Goal: Information Seeking & Learning: Learn about a topic

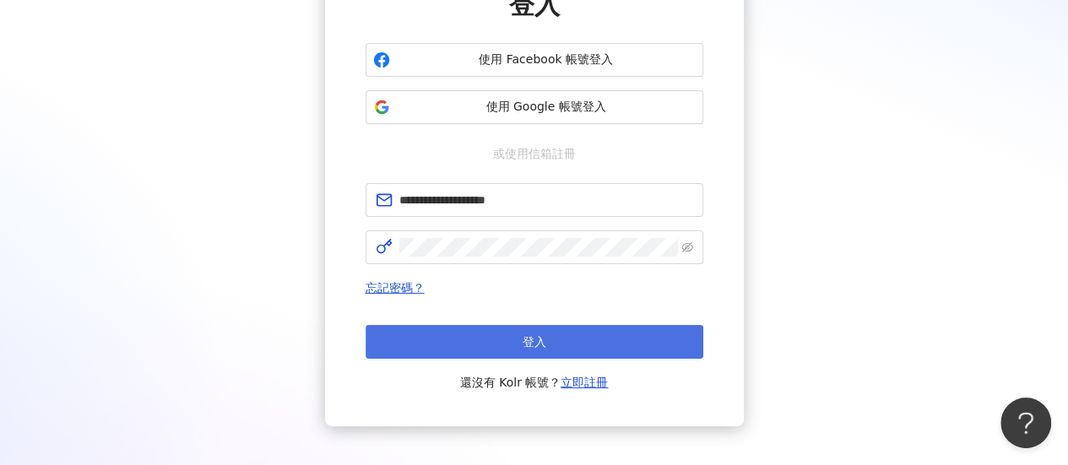
click at [509, 339] on button "登入" at bounding box center [534, 342] width 338 height 34
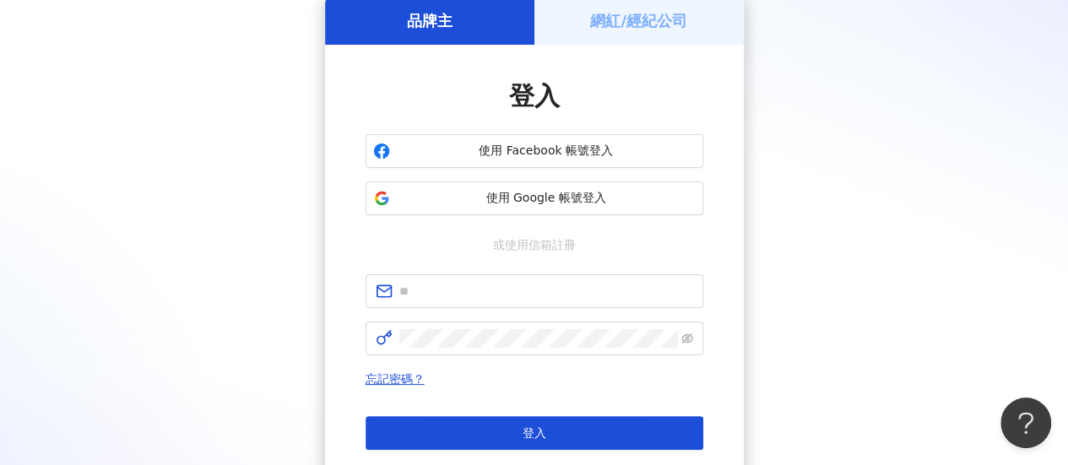
scroll to position [169, 0]
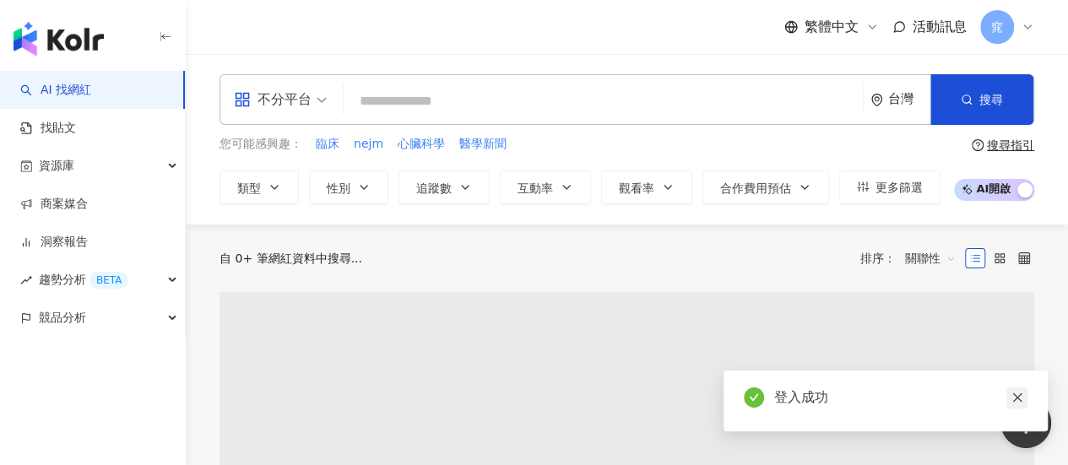
click at [1016, 400] on icon "close" at bounding box center [1017, 398] width 12 height 12
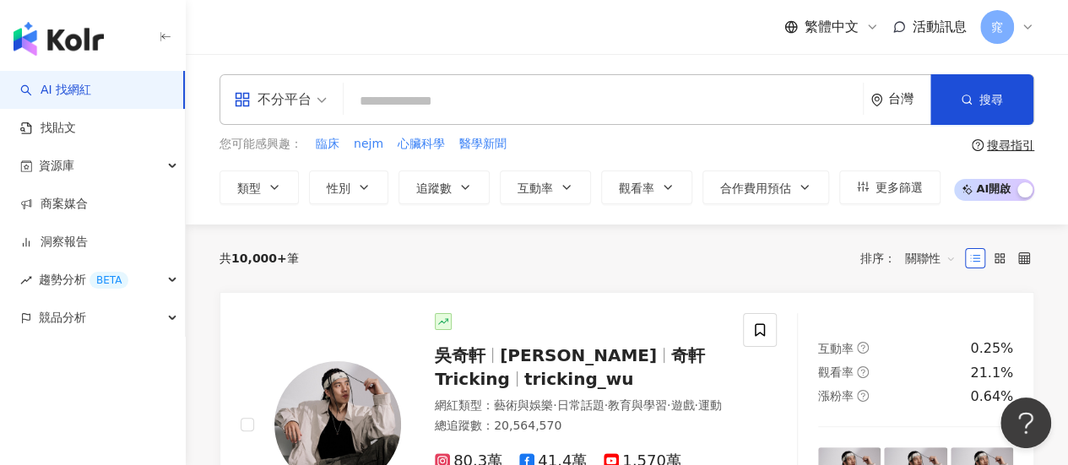
click at [431, 109] on input "search" at bounding box center [603, 101] width 506 height 32
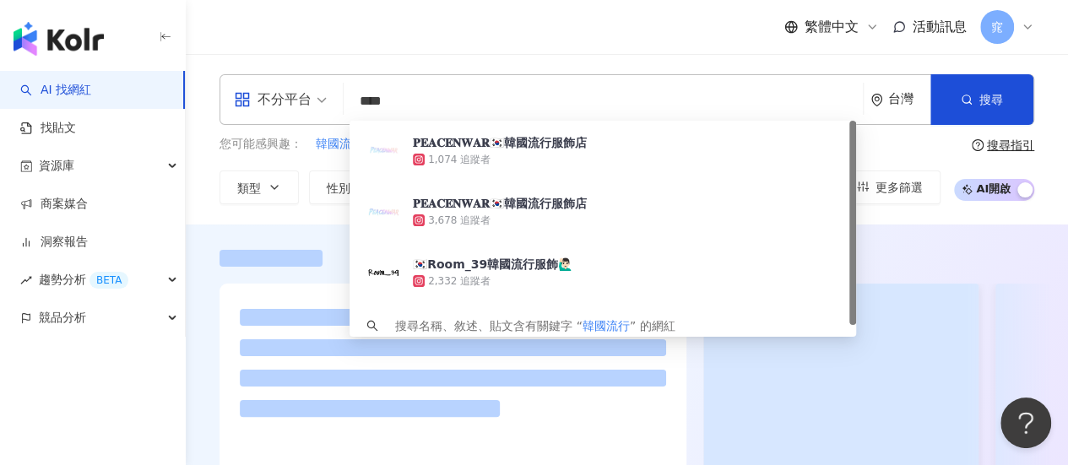
type input "****"
click at [512, 13] on div "繁體中文 活動訊息 窕" at bounding box center [626, 27] width 814 height 54
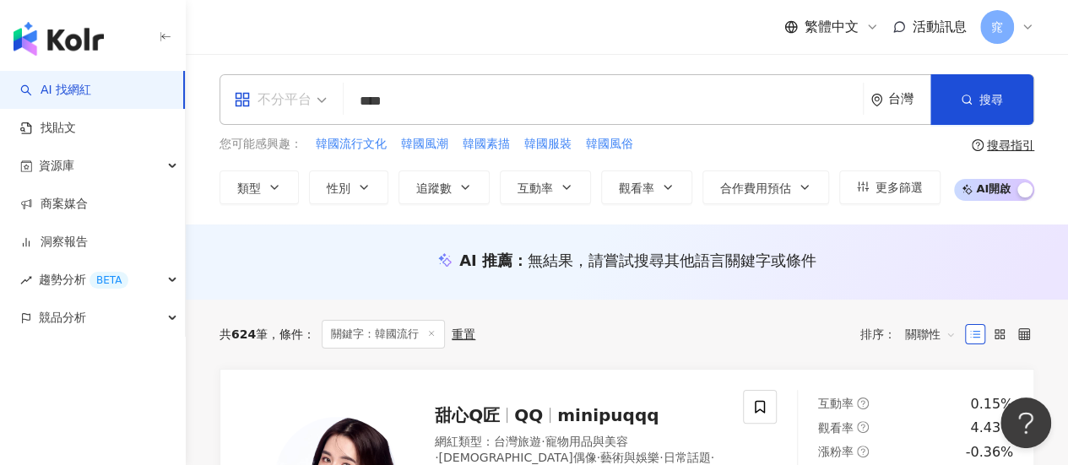
click at [297, 112] on div "不分平台" at bounding box center [273, 99] width 78 height 27
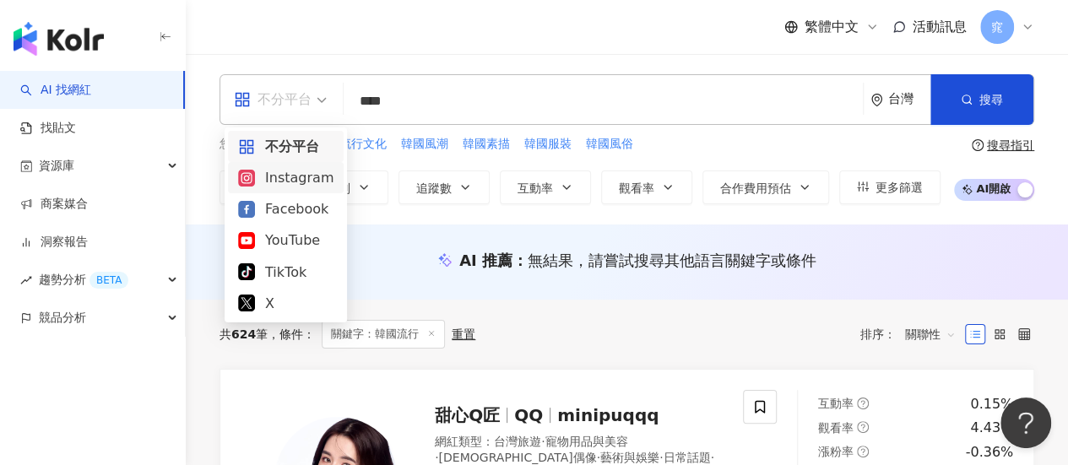
click at [308, 180] on div "Instagram" at bounding box center [285, 177] width 95 height 21
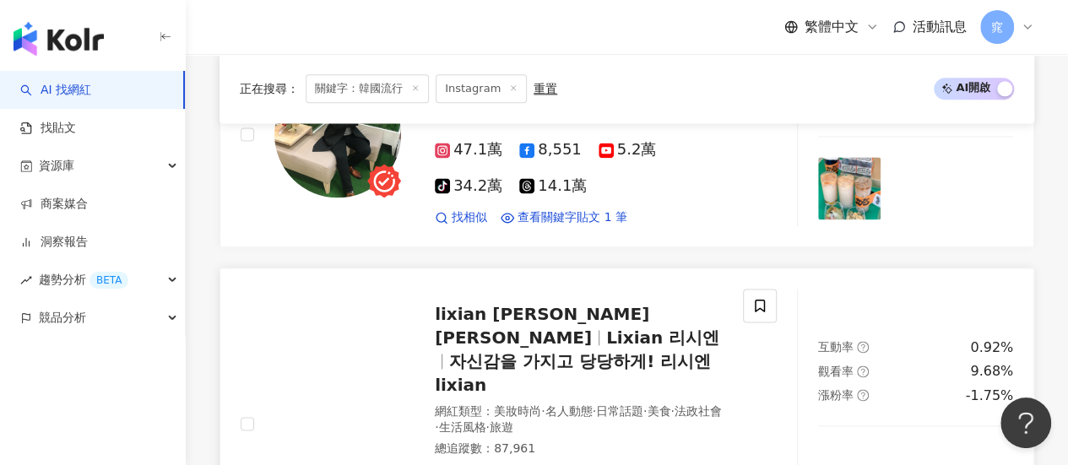
scroll to position [1166, 0]
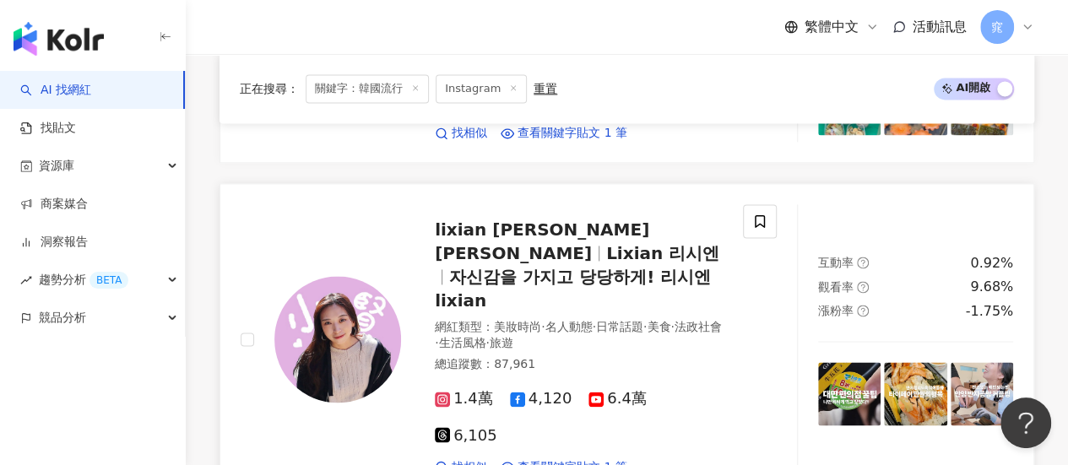
click at [472, 252] on div "lixian 小賢 리시엔 Lixian 리시엔 자신감을 가지고 당당하게! 리시엔 lixian 網紅類型 ： 美妝時尚 · 名人動態 · 日常話題 · …" at bounding box center [562, 339] width 322 height 271
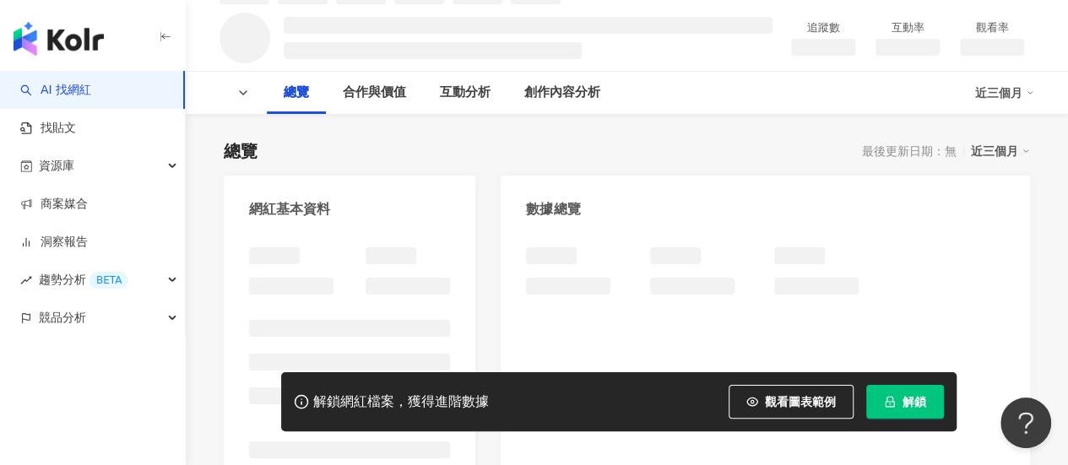
scroll to position [84, 0]
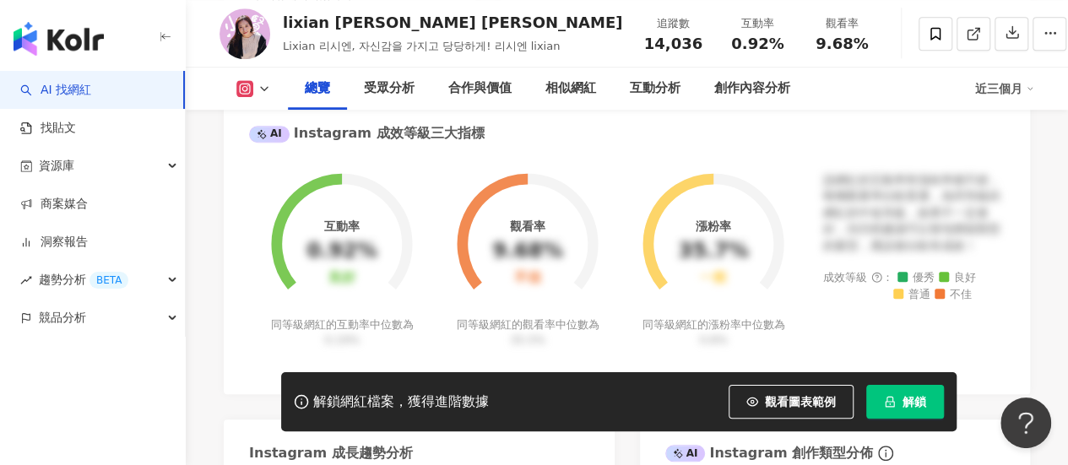
scroll to position [235, 0]
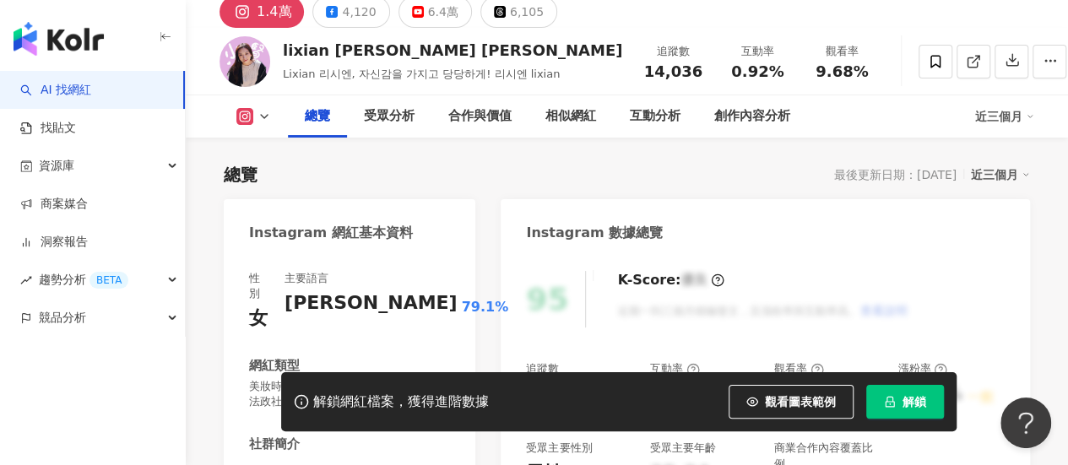
scroll to position [169, 0]
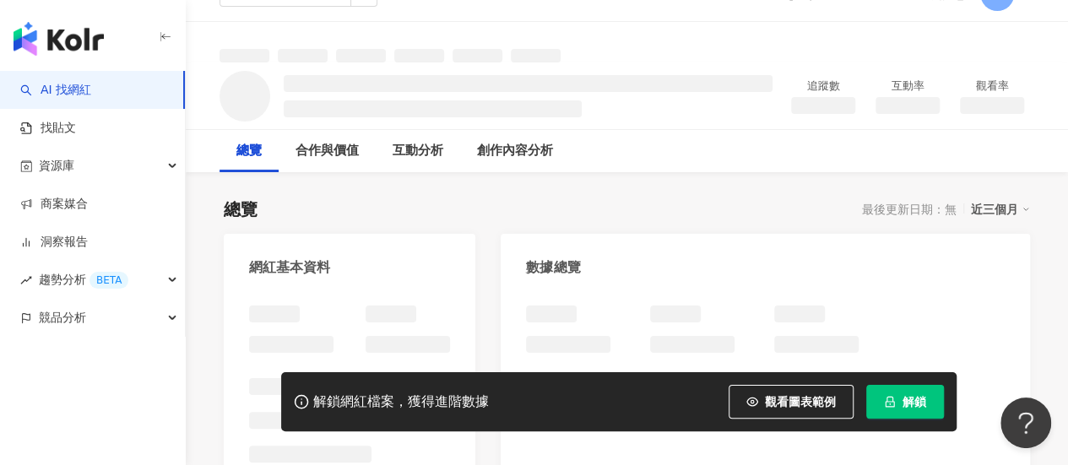
scroll to position [84, 0]
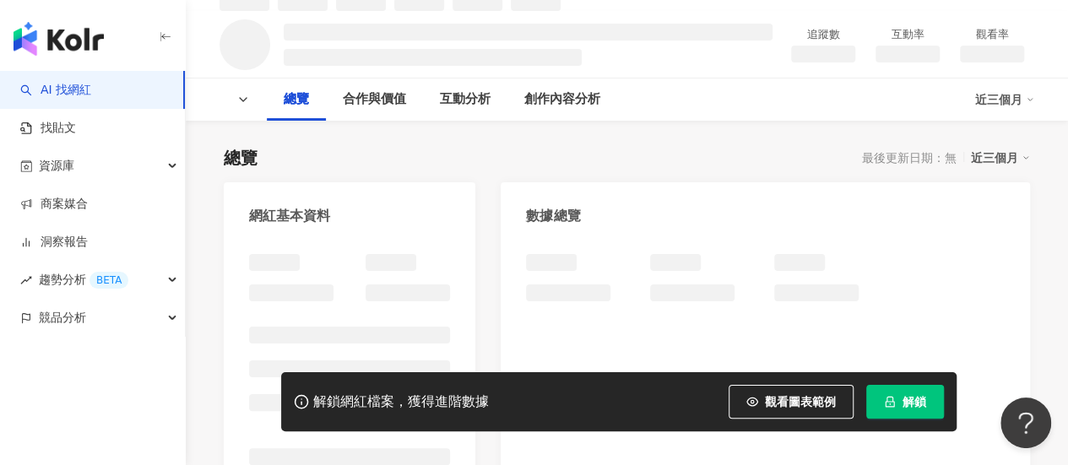
click at [91, 95] on link "AI 找網紅" at bounding box center [55, 90] width 71 height 17
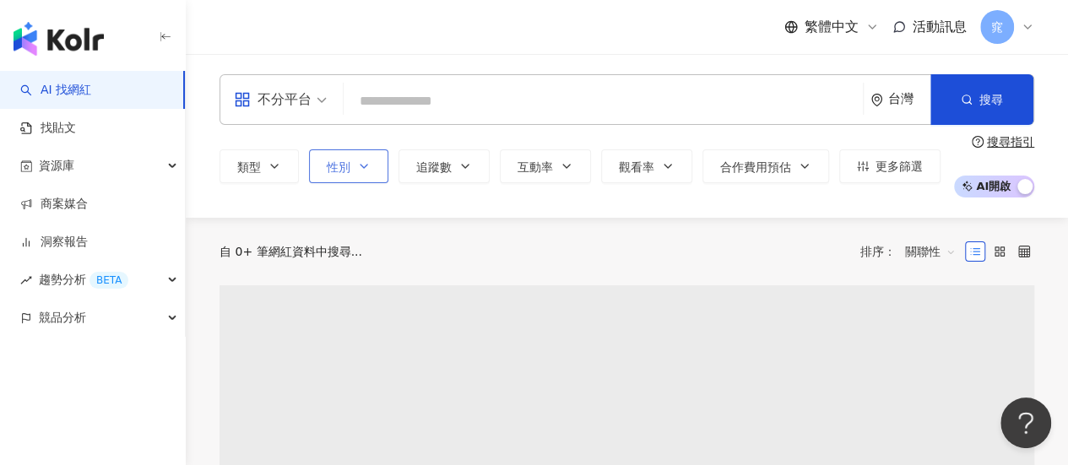
click at [309, 99] on div "不分平台" at bounding box center [273, 99] width 78 height 27
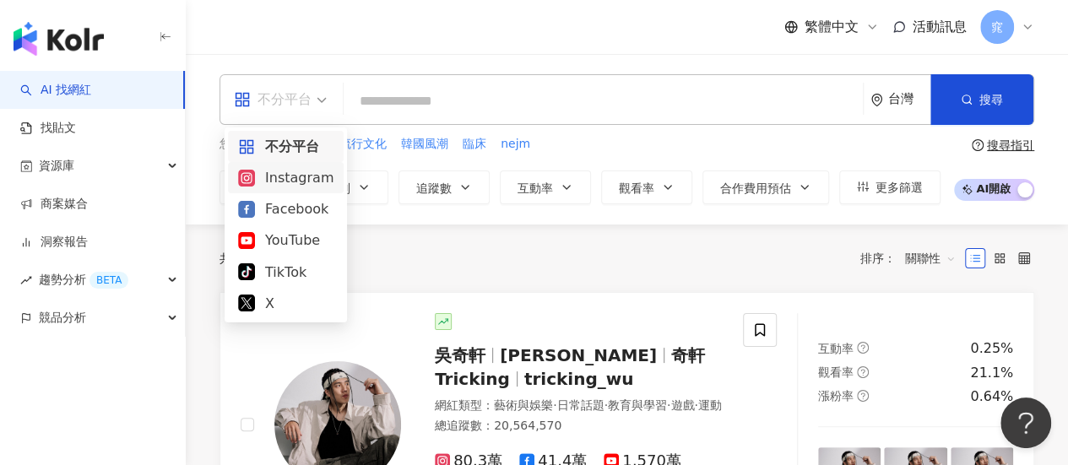
click at [309, 173] on div "Instagram" at bounding box center [285, 177] width 95 height 21
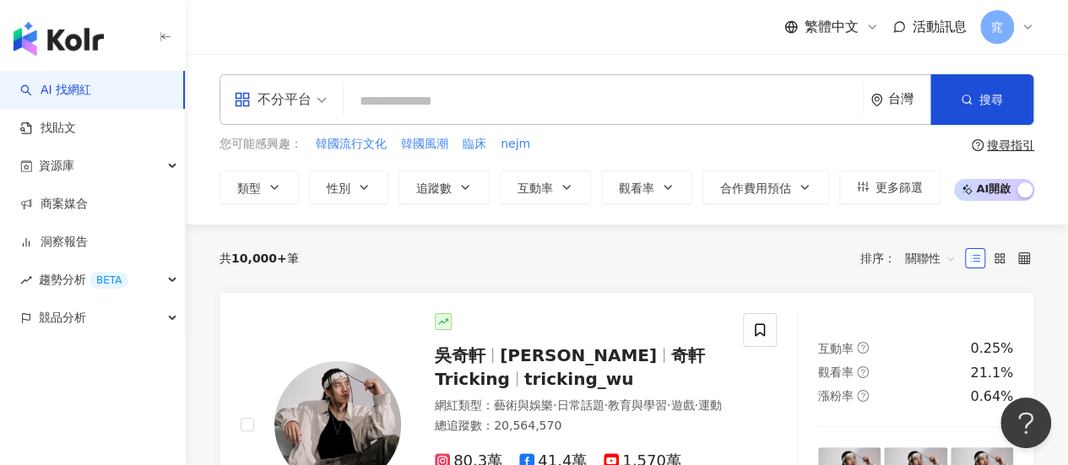
click at [396, 116] on input "search" at bounding box center [603, 101] width 506 height 32
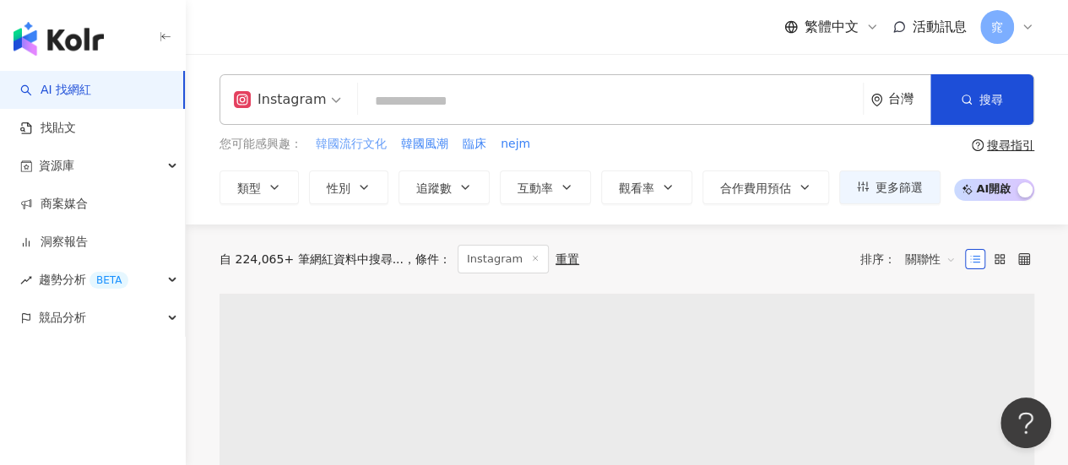
click at [380, 145] on span "韓國流行文化" at bounding box center [351, 144] width 71 height 17
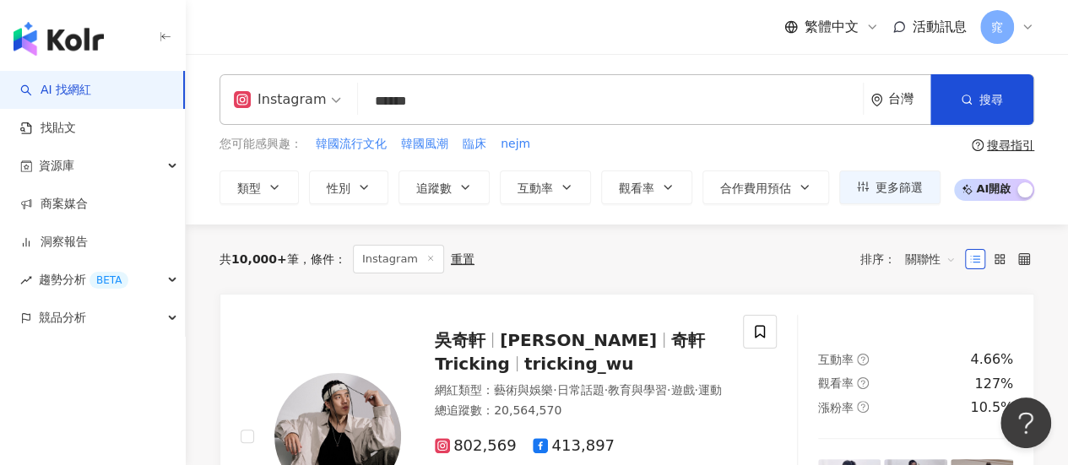
type input "******"
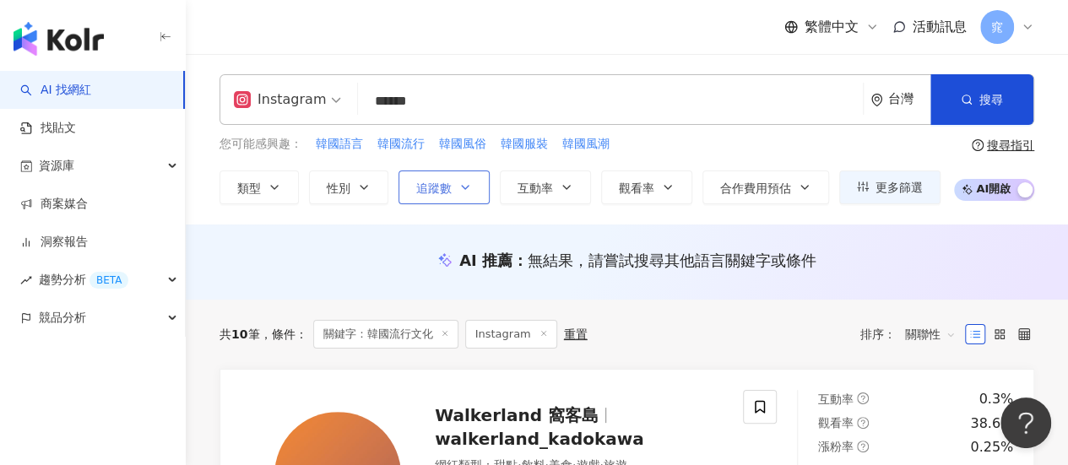
click at [442, 181] on span "追蹤數" at bounding box center [433, 188] width 35 height 14
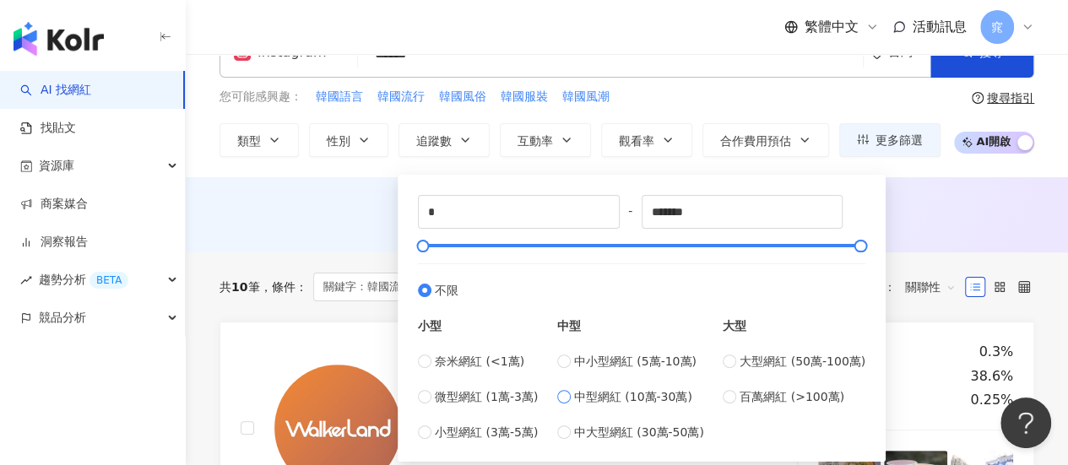
scroll to position [84, 0]
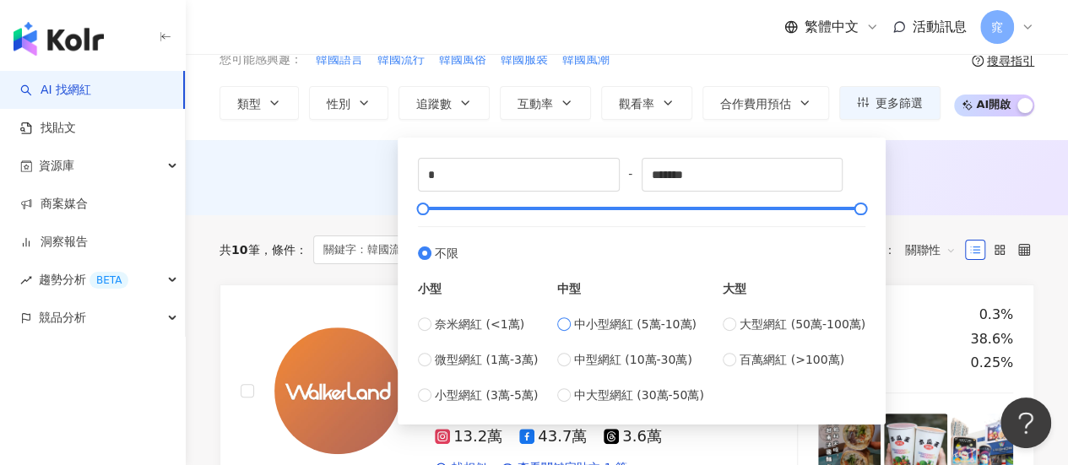
click at [613, 322] on span "中小型網紅 (5萬-10萬)" at bounding box center [635, 324] width 122 height 19
type input "*****"
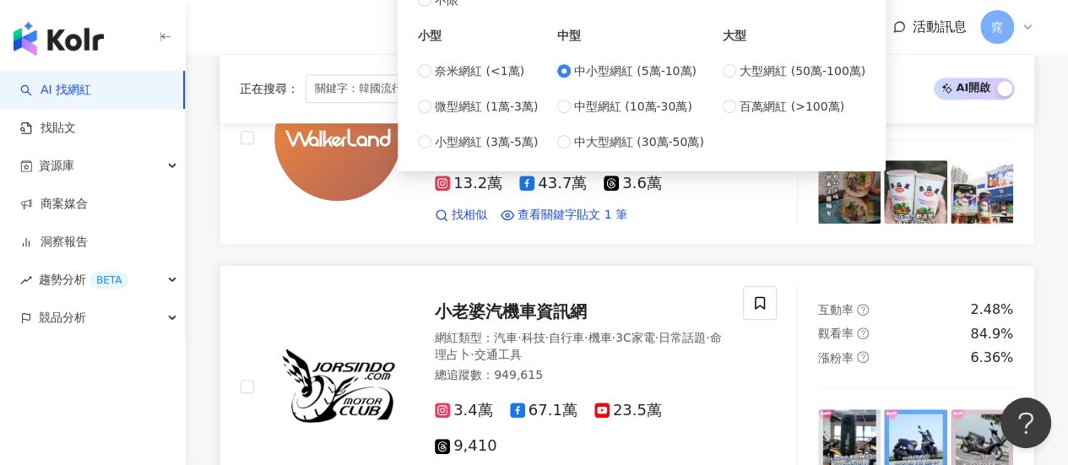
scroll to position [0, 0]
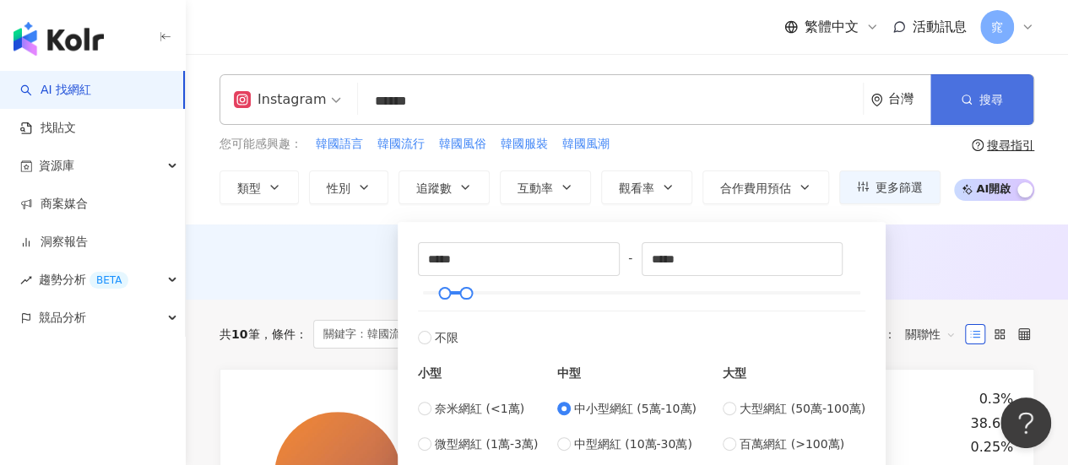
click at [968, 100] on icon "button" at bounding box center [966, 100] width 12 height 12
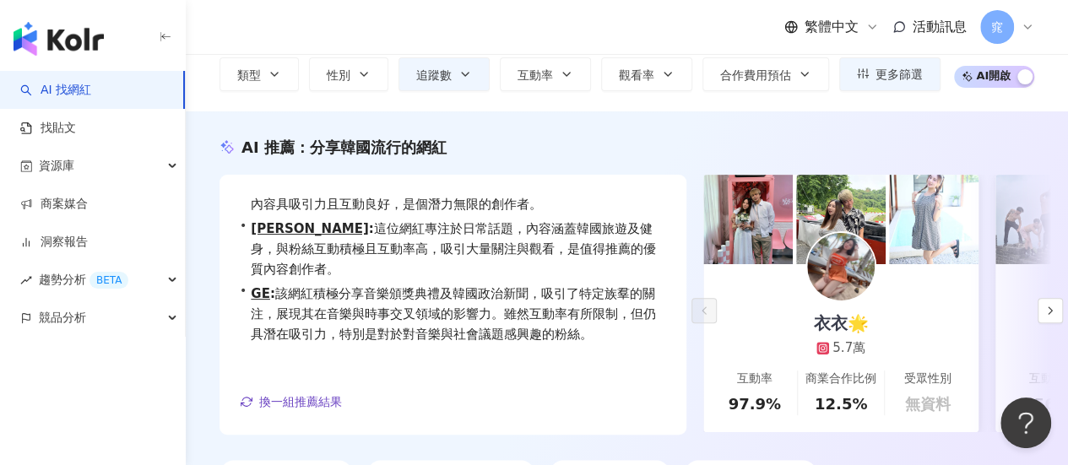
scroll to position [198, 0]
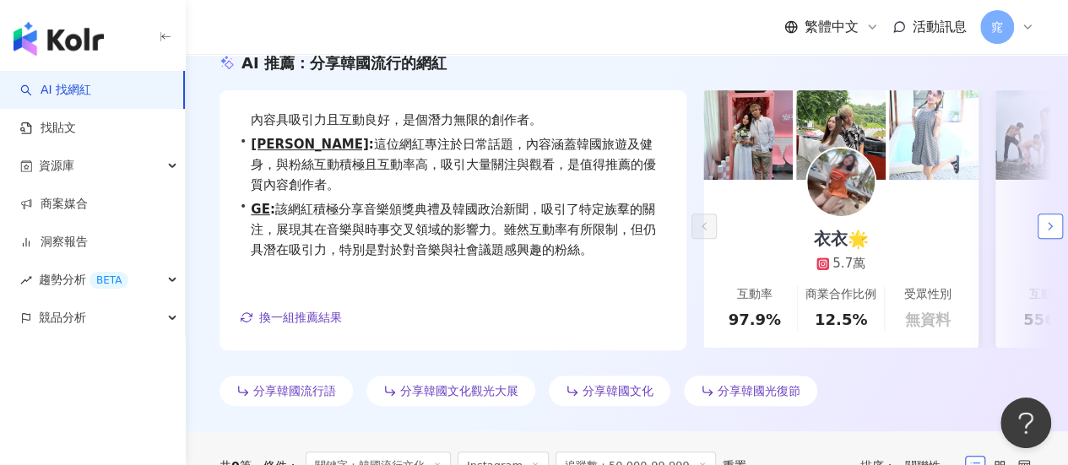
click at [1058, 224] on button "button" at bounding box center [1049, 226] width 25 height 25
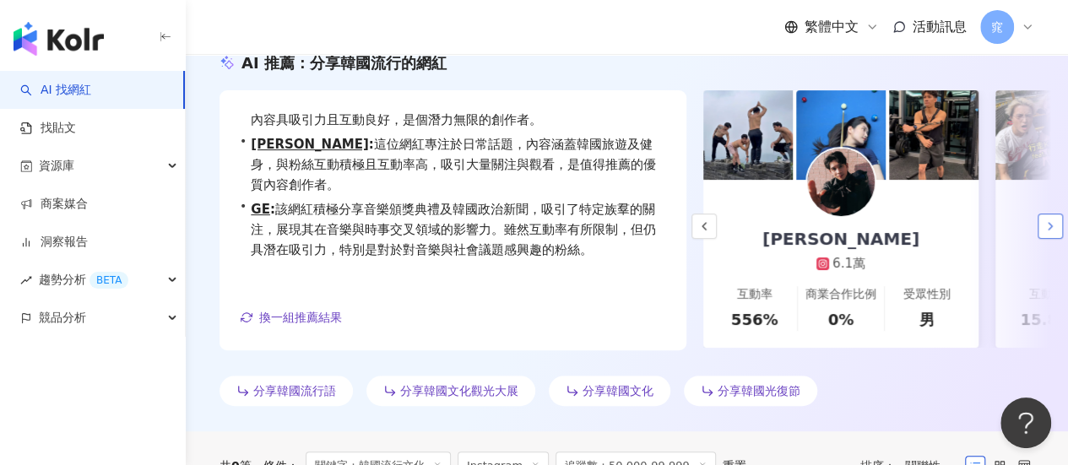
click at [1058, 224] on button "button" at bounding box center [1049, 226] width 25 height 25
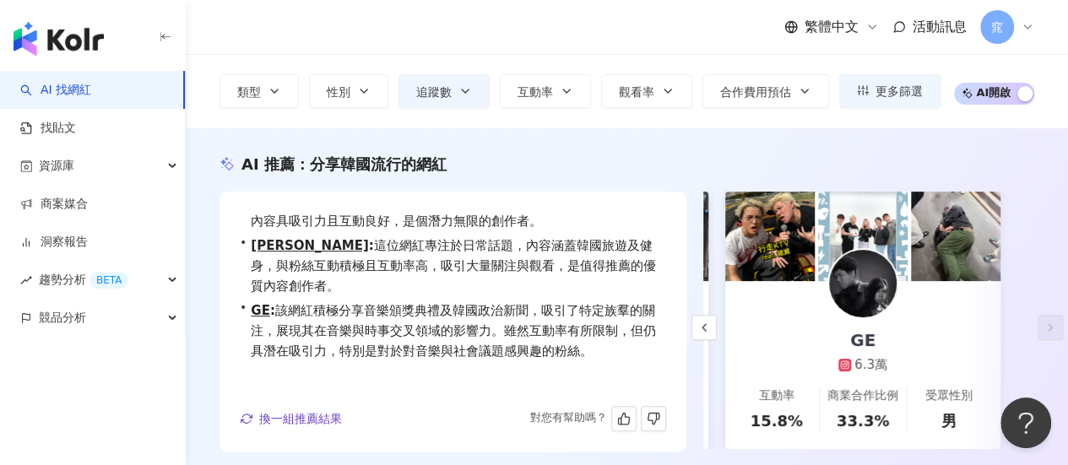
scroll to position [0, 0]
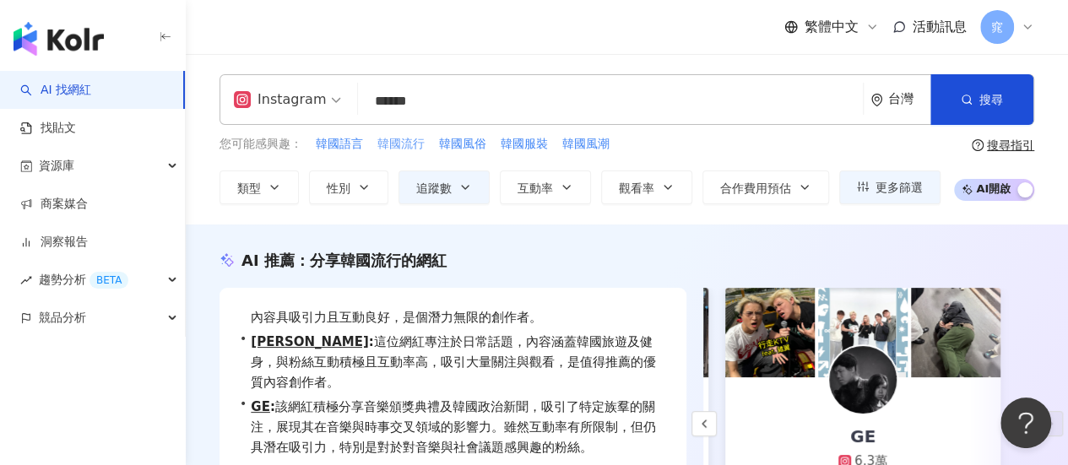
click at [405, 143] on span "韓國流行" at bounding box center [400, 144] width 47 height 17
type input "****"
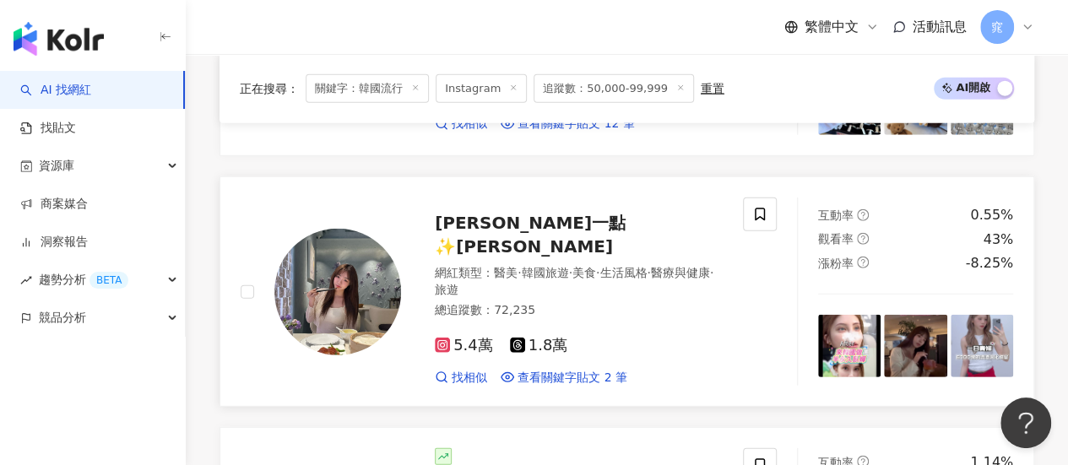
scroll to position [2279, 0]
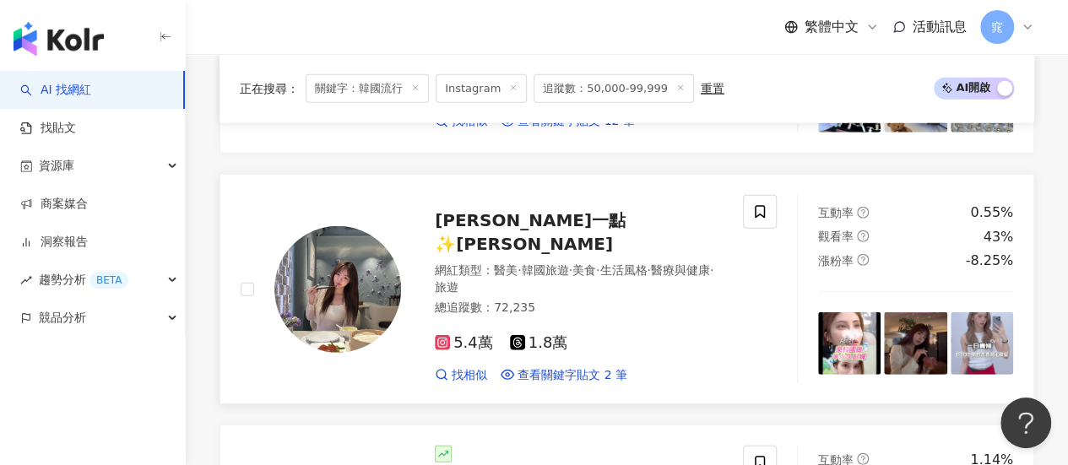
click at [459, 334] on span "5.4萬" at bounding box center [464, 343] width 58 height 18
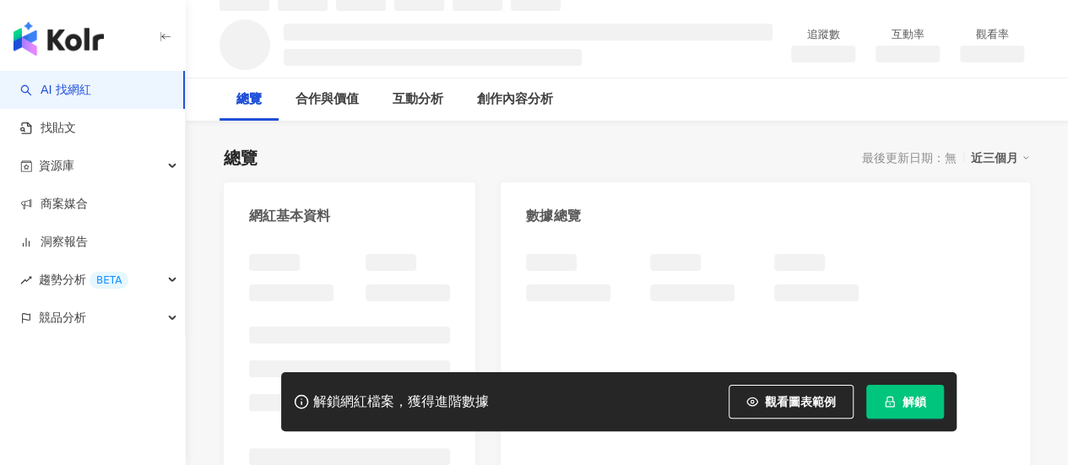
scroll to position [253, 0]
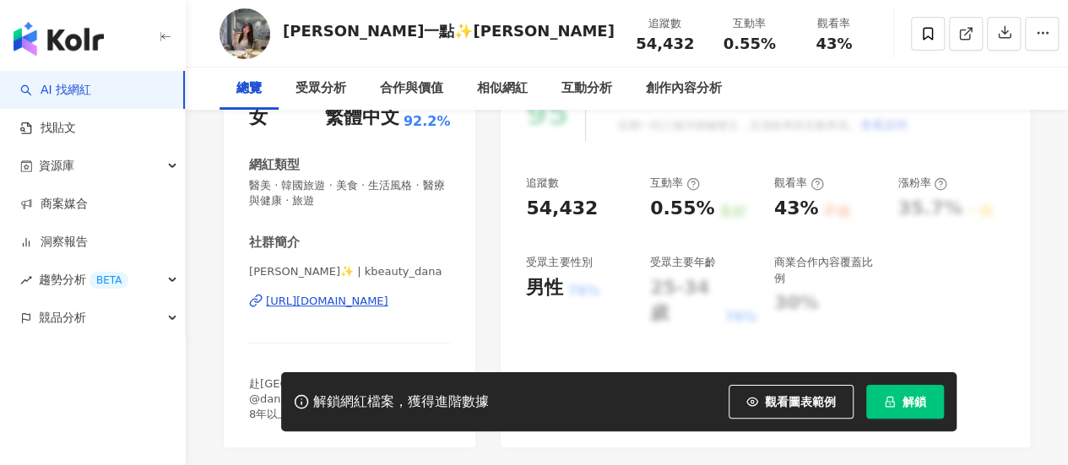
click at [344, 306] on div "性別 女 主要語言 繁體中文 92.2% 網紅類型 醫美 · 韓國旅遊 · 美食 · 生活風格 · 醫療與健康 · 旅遊 社群簡介 Dana多娜다나✨ | k…" at bounding box center [349, 253] width 201 height 337
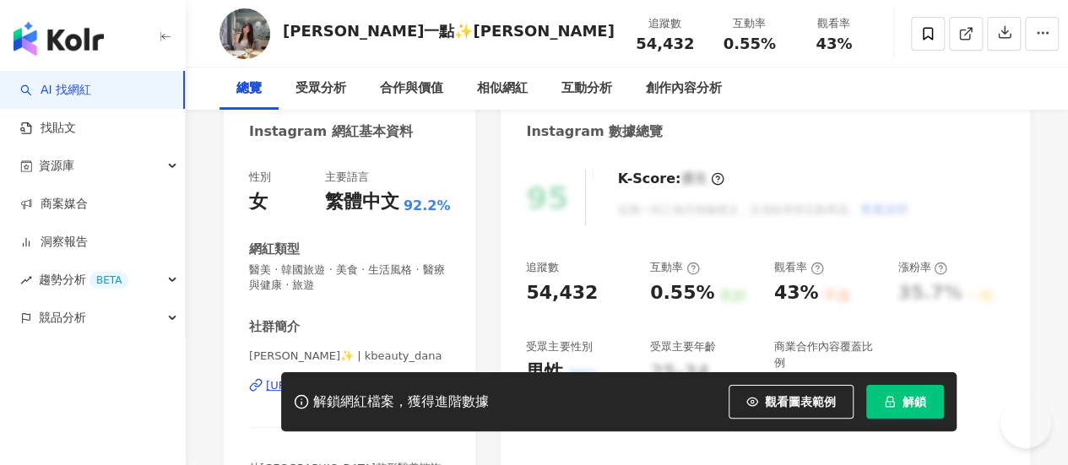
click at [352, 378] on div "https://www.instagram.com/kbeauty_dana/" at bounding box center [327, 385] width 122 height 15
